Goal: Information Seeking & Learning: Learn about a topic

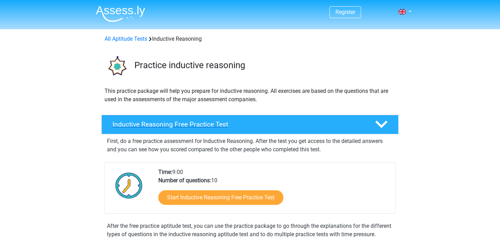
scroll to position [15, 0]
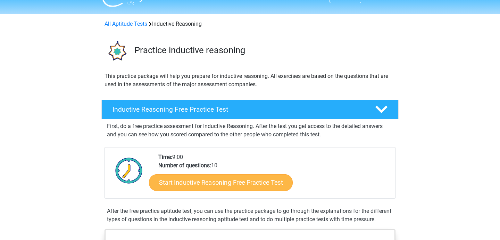
drag, startPoint x: 248, startPoint y: 183, endPoint x: 254, endPoint y: 175, distance: 9.9
click at [248, 176] on link "Start Inductive Reasoning Free Practice Test" at bounding box center [221, 182] width 144 height 17
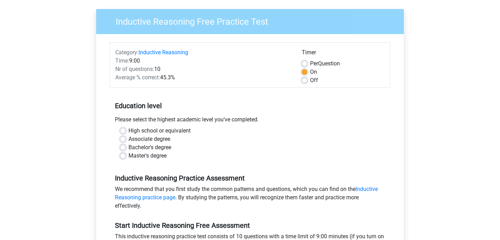
scroll to position [48, 0]
click at [128, 155] on label "Master's degree" at bounding box center [147, 155] width 38 height 8
click at [120, 155] on input "Master's degree" at bounding box center [123, 154] width 6 height 7
radio input "true"
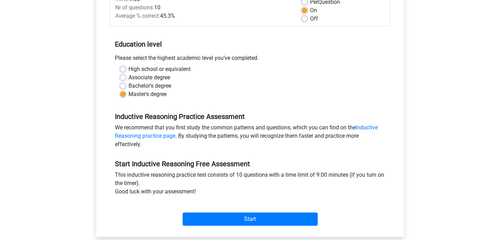
scroll to position [110, 0]
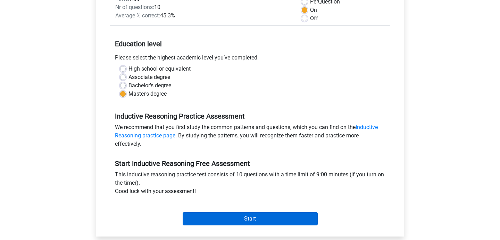
click at [230, 219] on input "Start" at bounding box center [250, 218] width 135 height 13
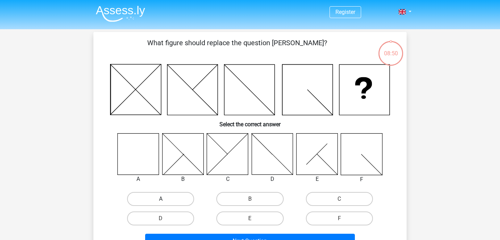
click at [169, 195] on label "A" at bounding box center [160, 199] width 67 height 14
click at [165, 199] on input "A" at bounding box center [163, 201] width 5 height 5
radio input "true"
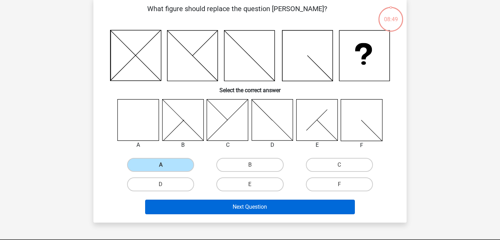
click at [194, 201] on button "Next Question" at bounding box center [250, 206] width 210 height 15
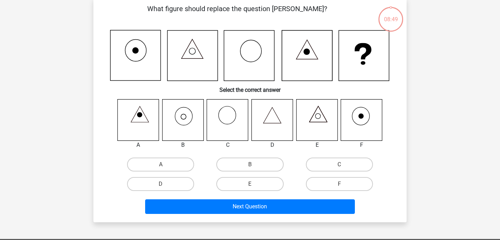
scroll to position [32, 0]
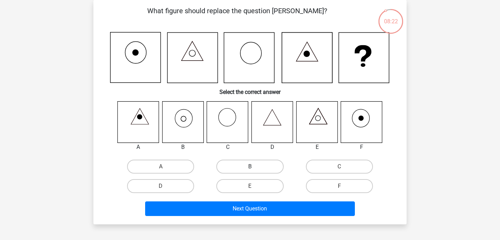
click at [258, 165] on label "B" at bounding box center [249, 166] width 67 height 14
click at [254, 166] on input "B" at bounding box center [252, 168] width 5 height 5
radio input "true"
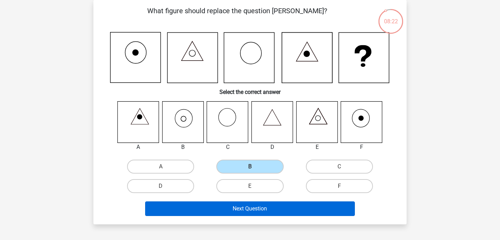
click at [272, 210] on button "Next Question" at bounding box center [250, 208] width 210 height 15
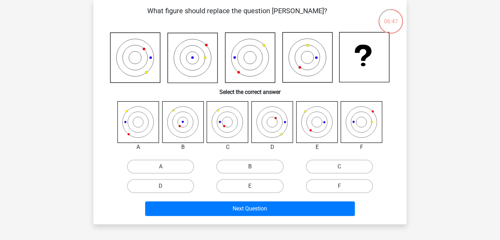
click at [279, 166] on label "B" at bounding box center [249, 166] width 67 height 14
click at [254, 166] on input "B" at bounding box center [252, 168] width 5 height 5
radio input "true"
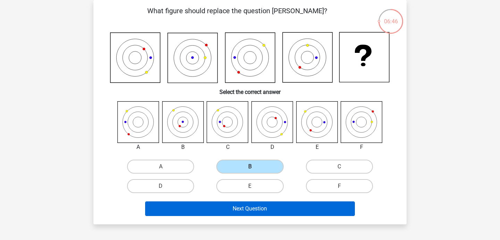
click at [281, 211] on button "Next Question" at bounding box center [250, 208] width 210 height 15
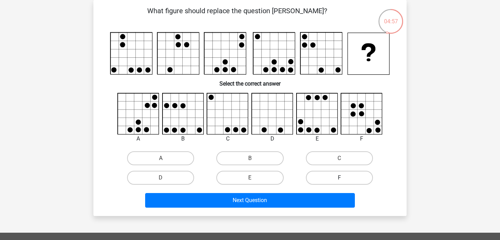
click at [354, 177] on label "F" at bounding box center [339, 177] width 67 height 14
click at [344, 177] on input "F" at bounding box center [341, 179] width 5 height 5
radio input "true"
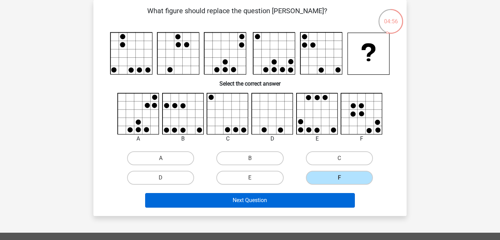
click at [313, 202] on button "Next Question" at bounding box center [250, 200] width 210 height 15
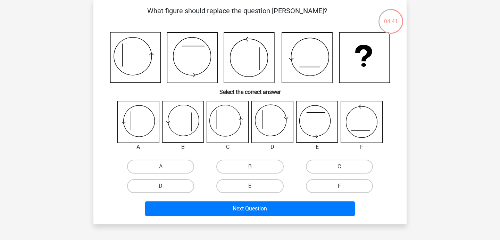
click at [367, 121] on icon at bounding box center [361, 121] width 41 height 41
click at [182, 164] on label "A" at bounding box center [160, 166] width 67 height 14
click at [165, 166] on input "A" at bounding box center [163, 168] width 5 height 5
radio input "true"
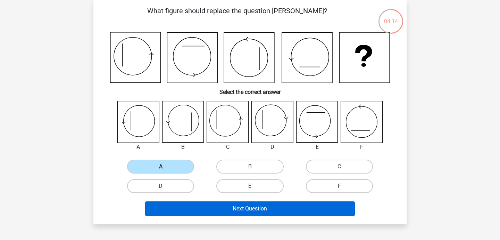
click at [253, 207] on button "Next Question" at bounding box center [250, 208] width 210 height 15
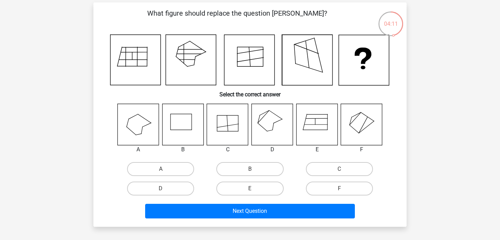
scroll to position [30, 0]
click at [181, 188] on label "D" at bounding box center [160, 188] width 67 height 14
click at [165, 188] on input "D" at bounding box center [163, 190] width 5 height 5
radio input "true"
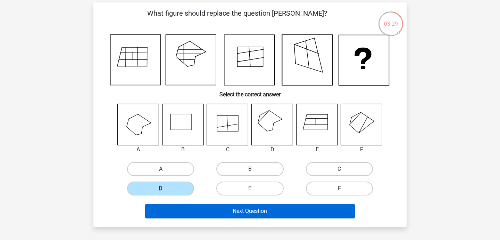
click at [214, 212] on button "Next Question" at bounding box center [250, 210] width 210 height 15
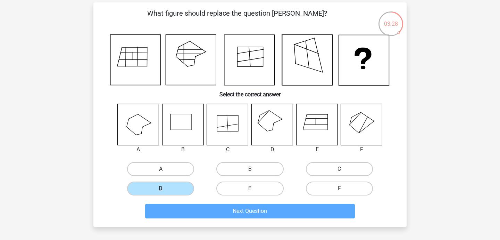
scroll to position [32, 0]
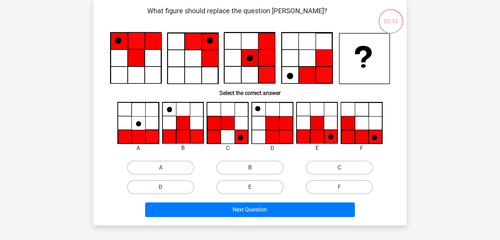
click at [245, 162] on label "B" at bounding box center [249, 167] width 67 height 14
click at [250, 167] on input "B" at bounding box center [252, 169] width 5 height 5
radio input "true"
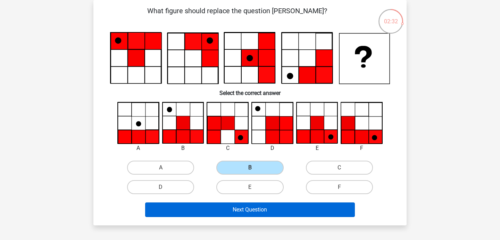
click at [211, 210] on button "Next Question" at bounding box center [250, 209] width 210 height 15
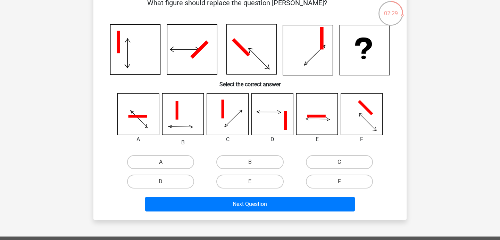
scroll to position [39, 0]
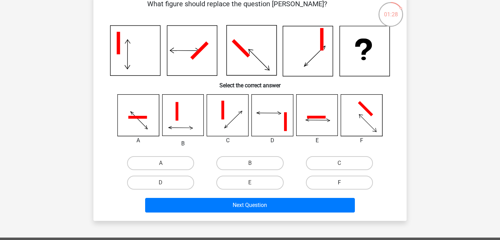
click at [358, 180] on label "F" at bounding box center [339, 182] width 67 height 14
click at [344, 182] on input "F" at bounding box center [341, 184] width 5 height 5
radio input "true"
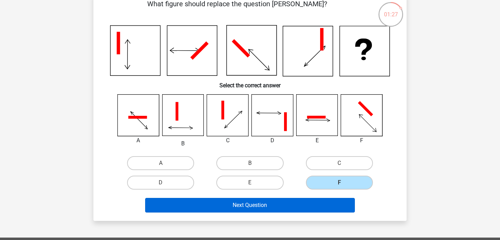
click at [344, 205] on button "Next Question" at bounding box center [250, 205] width 210 height 15
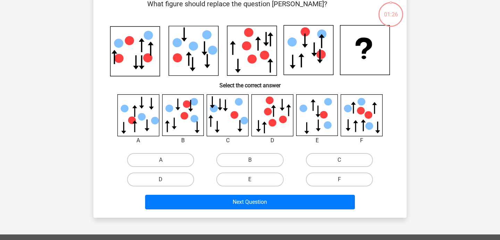
scroll to position [32, 0]
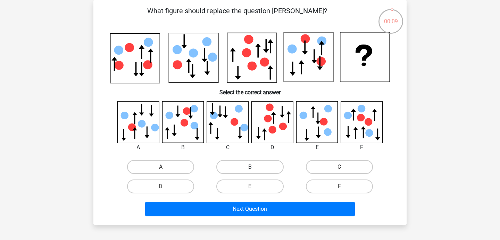
click at [268, 163] on label "B" at bounding box center [249, 167] width 67 height 14
click at [254, 167] on input "B" at bounding box center [252, 169] width 5 height 5
radio input "true"
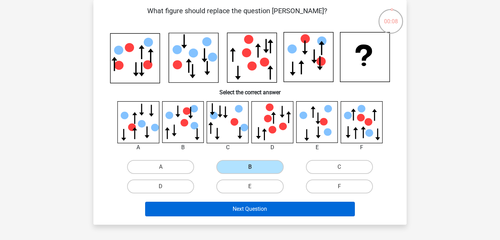
click at [290, 213] on button "Next Question" at bounding box center [250, 208] width 210 height 15
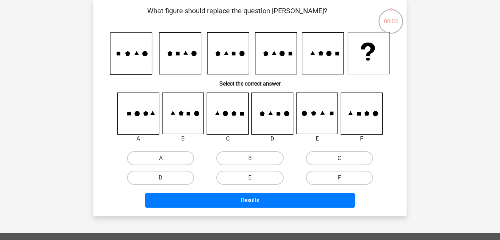
click at [359, 151] on label "C" at bounding box center [339, 158] width 67 height 14
click at [344, 158] on input "C" at bounding box center [341, 160] width 5 height 5
radio input "true"
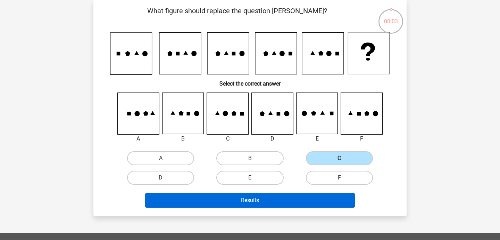
click at [310, 198] on button "Results" at bounding box center [250, 200] width 210 height 15
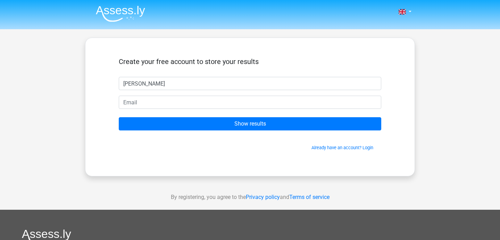
type input "[PERSON_NAME]"
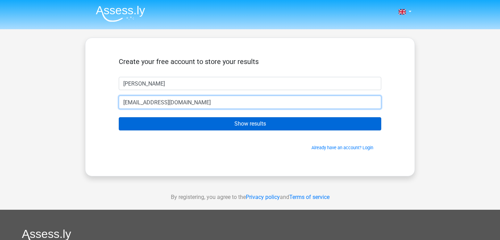
type input "[EMAIL_ADDRESS][DOMAIN_NAME]"
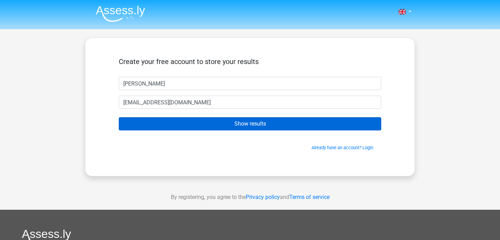
click at [309, 126] on input "Show results" at bounding box center [250, 123] width 262 height 13
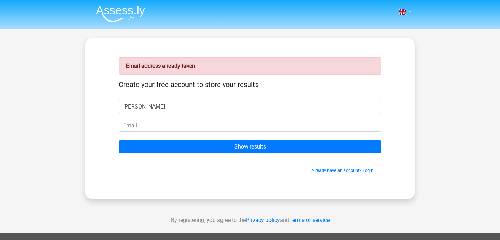
type input "michelle"
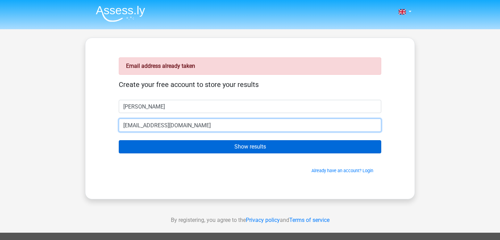
type input "[EMAIL_ADDRESS][DOMAIN_NAME]"
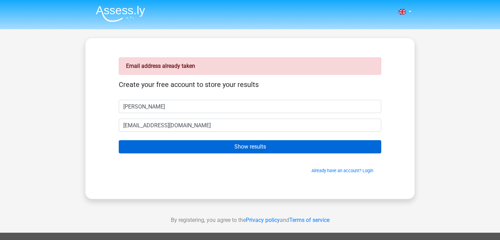
click at [250, 145] on input "Show results" at bounding box center [250, 146] width 262 height 13
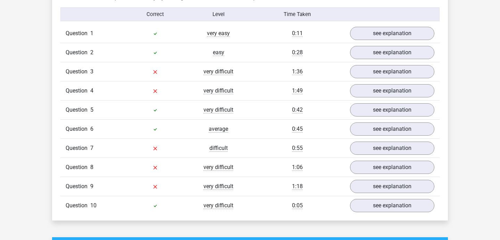
scroll to position [561, 0]
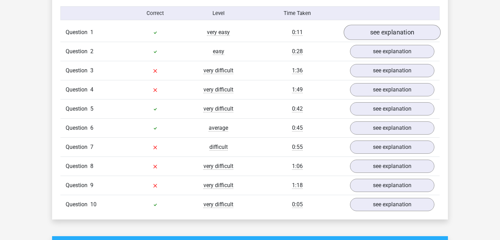
click at [368, 30] on link "see explanation" at bounding box center [392, 32] width 97 height 15
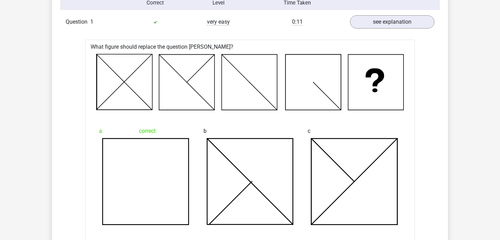
scroll to position [571, 0]
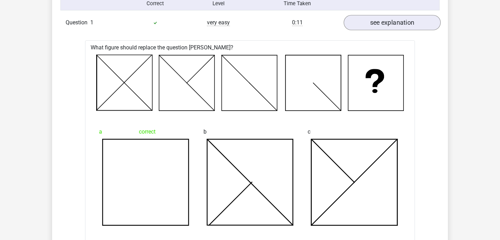
click at [374, 25] on link "see explanation" at bounding box center [392, 22] width 97 height 15
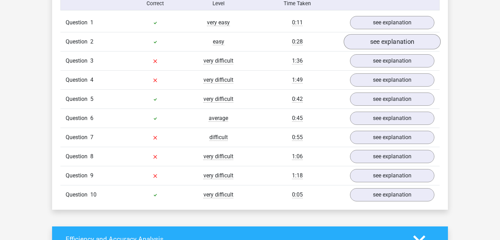
click at [378, 41] on link "see explanation" at bounding box center [392, 41] width 97 height 15
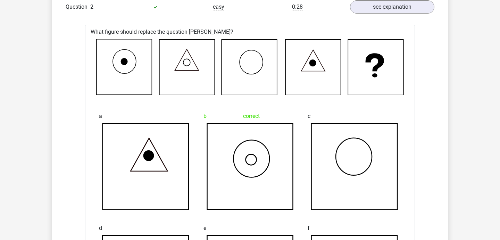
scroll to position [598, 0]
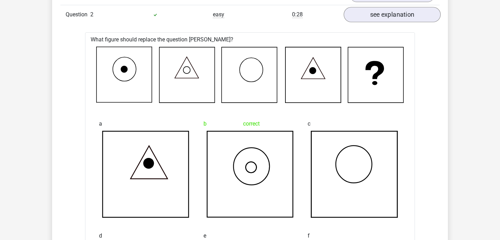
click at [374, 15] on link "see explanation" at bounding box center [392, 14] width 97 height 15
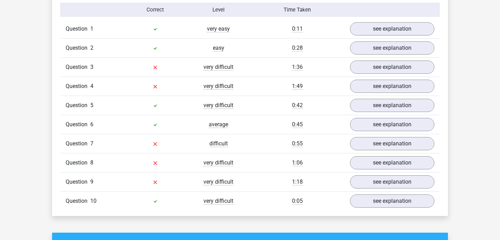
scroll to position [563, 0]
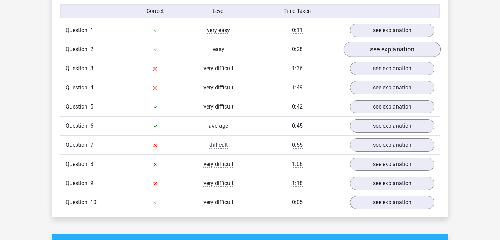
click at [387, 49] on link "see explanation" at bounding box center [392, 49] width 97 height 15
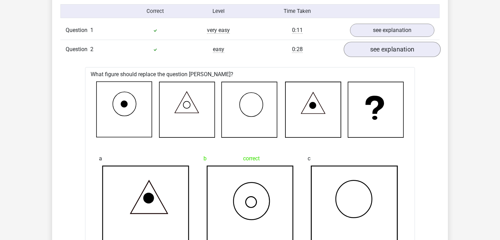
click at [386, 50] on link "see explanation" at bounding box center [392, 49] width 97 height 15
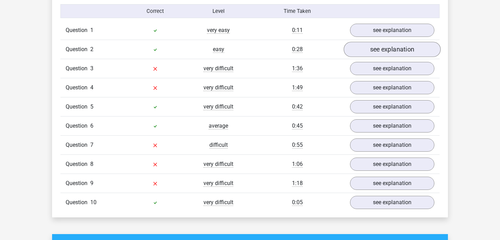
click at [373, 52] on link "see explanation" at bounding box center [392, 49] width 97 height 15
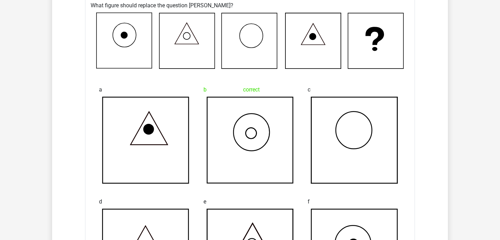
scroll to position [562, 0]
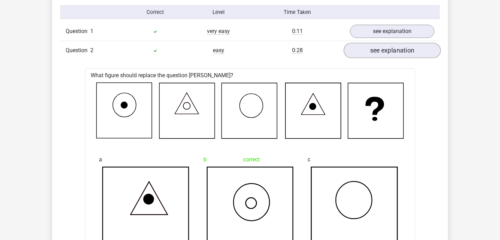
click at [389, 52] on link "see explanation" at bounding box center [392, 50] width 97 height 15
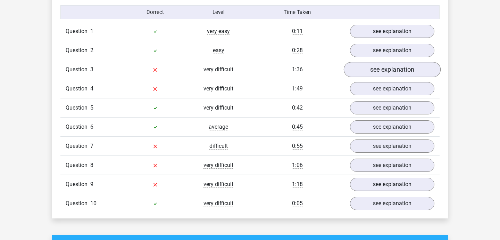
click at [380, 71] on link "see explanation" at bounding box center [392, 69] width 97 height 15
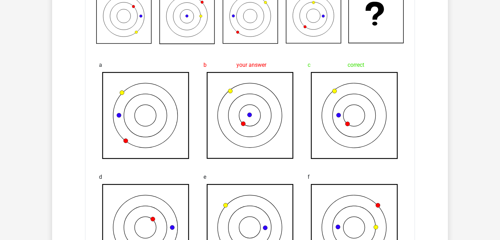
scroll to position [600, 0]
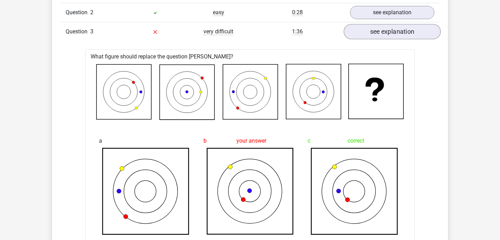
click at [383, 38] on link "see explanation" at bounding box center [392, 31] width 97 height 15
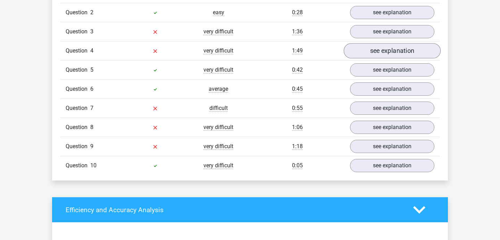
click at [383, 52] on link "see explanation" at bounding box center [392, 50] width 97 height 15
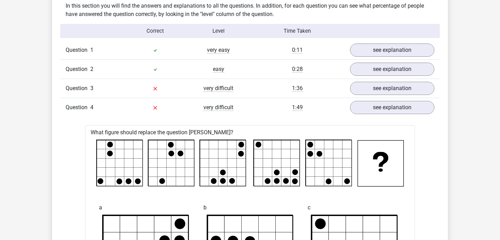
scroll to position [510, 0]
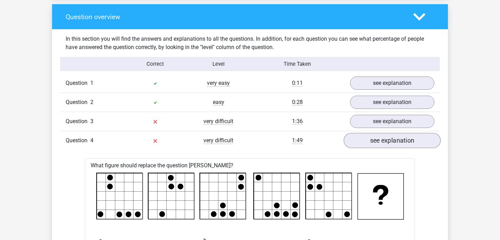
click at [402, 137] on link "see explanation" at bounding box center [392, 140] width 97 height 15
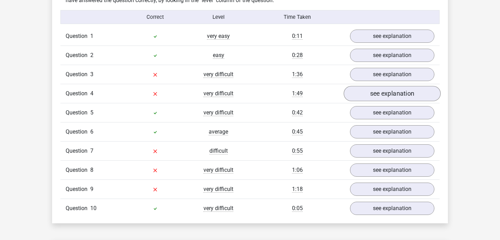
scroll to position [559, 0]
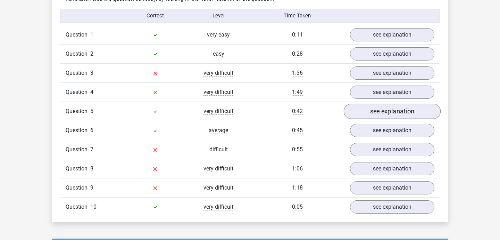
click at [362, 113] on link "see explanation" at bounding box center [392, 111] width 97 height 15
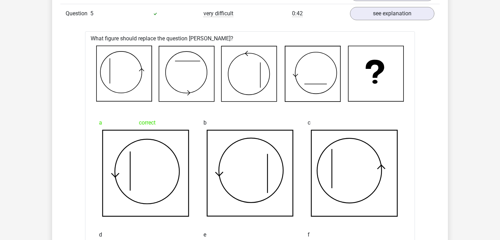
scroll to position [644, 0]
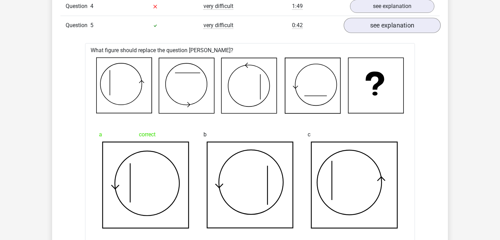
click at [377, 31] on link "see explanation" at bounding box center [392, 25] width 97 height 15
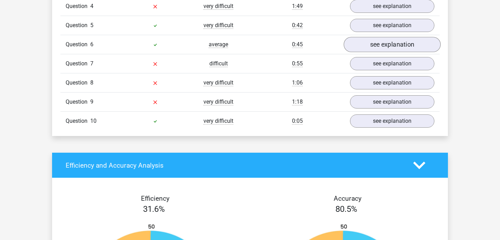
click at [373, 47] on link "see explanation" at bounding box center [392, 44] width 97 height 15
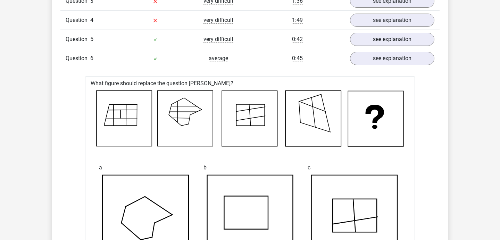
scroll to position [629, 0]
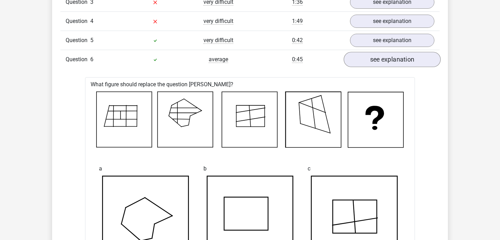
click at [374, 63] on link "see explanation" at bounding box center [392, 59] width 97 height 15
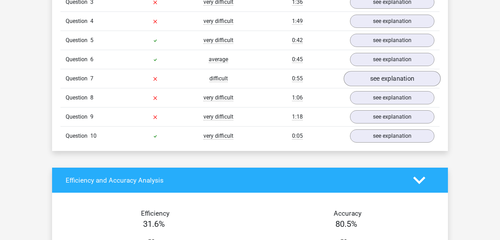
click at [369, 83] on link "see explanation" at bounding box center [392, 78] width 97 height 15
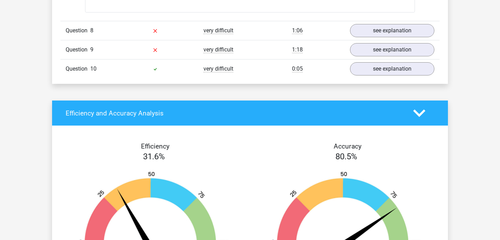
scroll to position [1278, 0]
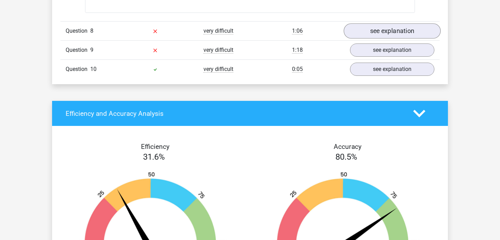
click at [410, 36] on link "see explanation" at bounding box center [392, 31] width 97 height 15
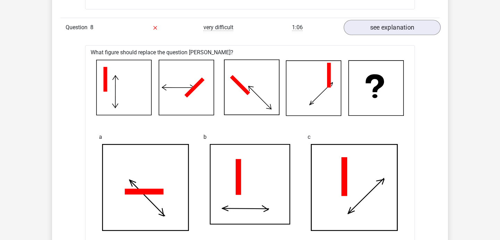
scroll to position [1282, 0]
click at [397, 29] on link "see explanation" at bounding box center [392, 27] width 97 height 15
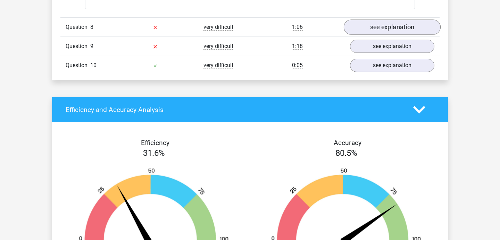
click at [378, 30] on link "see explanation" at bounding box center [392, 27] width 97 height 15
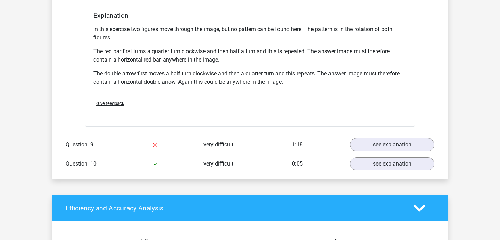
scroll to position [1663, 0]
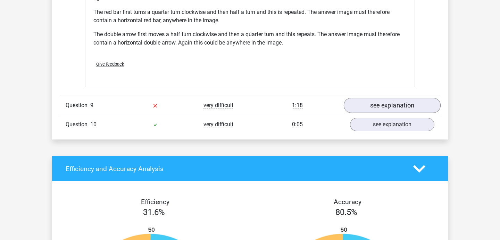
click at [398, 102] on link "see explanation" at bounding box center [392, 105] width 97 height 15
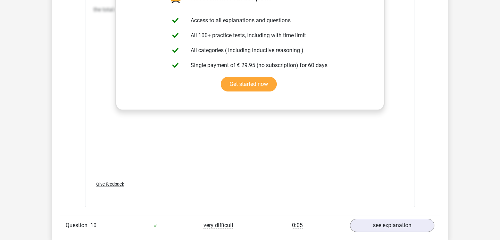
scroll to position [2156, 0]
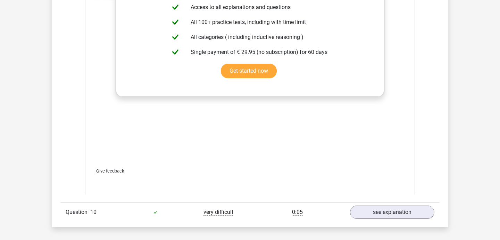
click at [371, 210] on link "see explanation" at bounding box center [392, 211] width 97 height 15
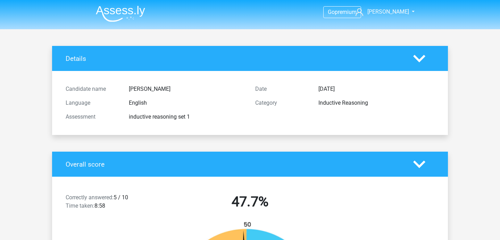
scroll to position [0, 0]
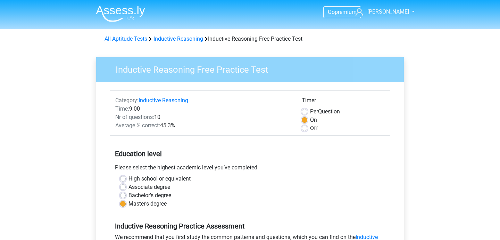
scroll to position [110, 0]
